Goal: Find contact information: Find contact information

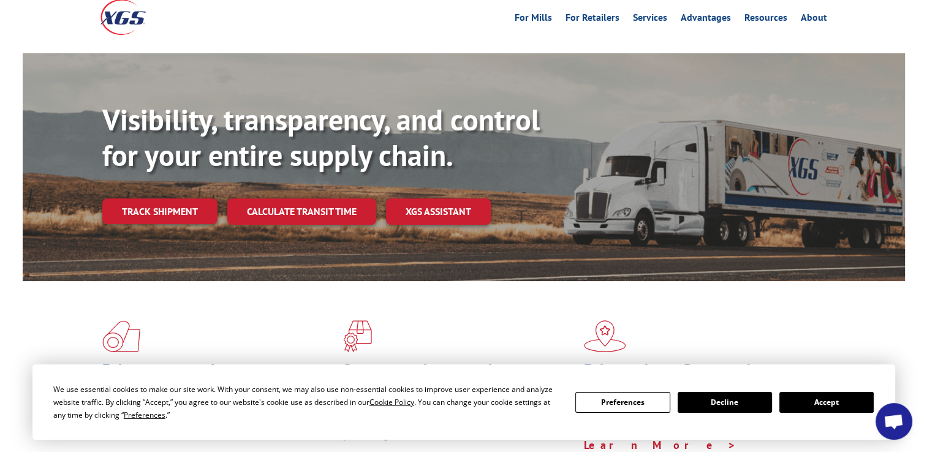
scroll to position [61, 0]
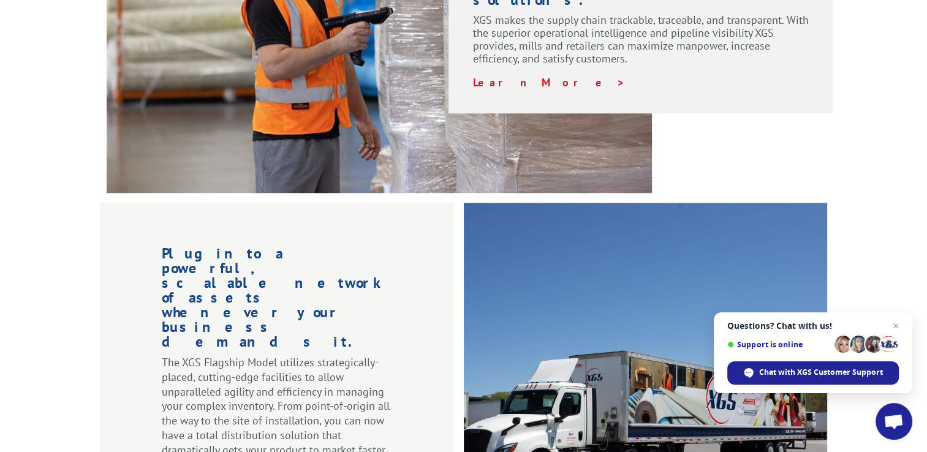
scroll to position [808, 0]
